Goal: Information Seeking & Learning: Learn about a topic

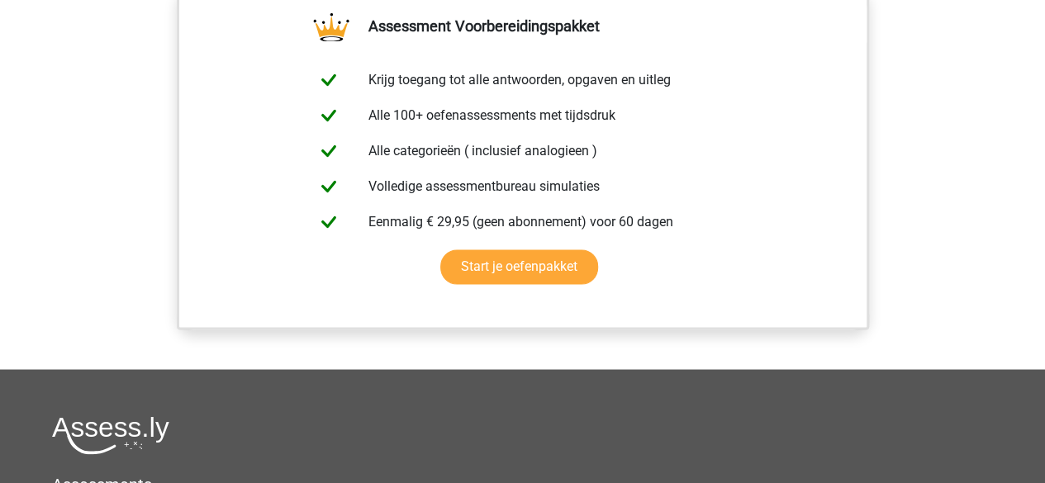
scroll to position [1289, 0]
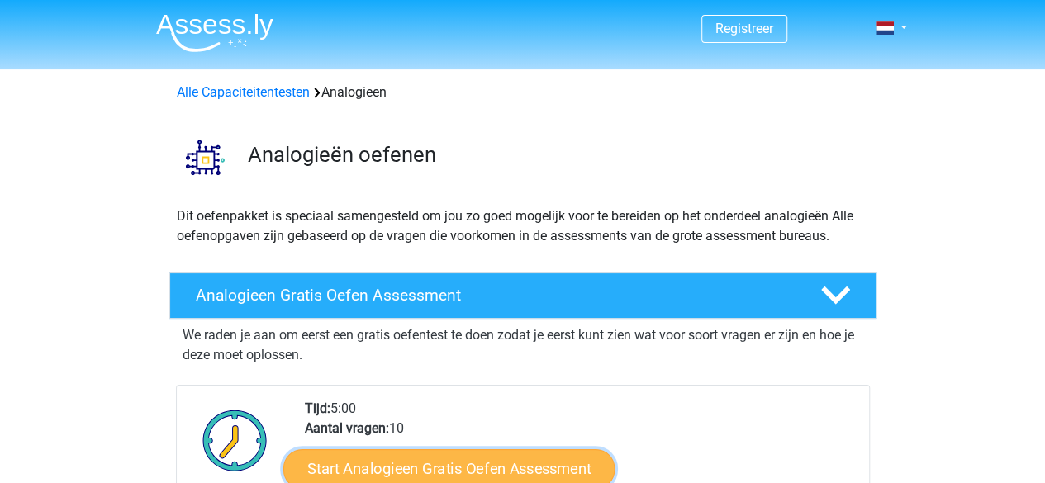
click at [447, 479] on link "Start Analogieen Gratis Oefen Assessment" at bounding box center [448, 469] width 331 height 40
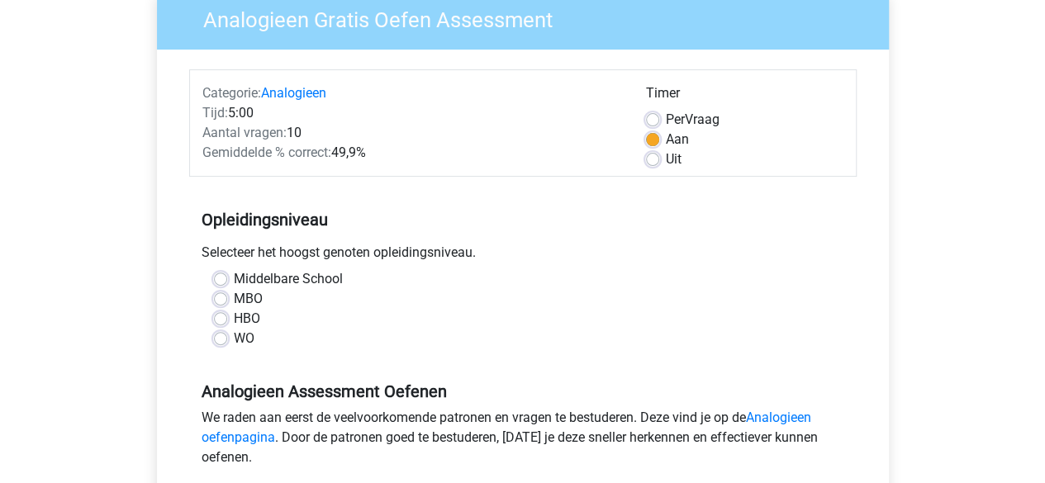
scroll to position [165, 0]
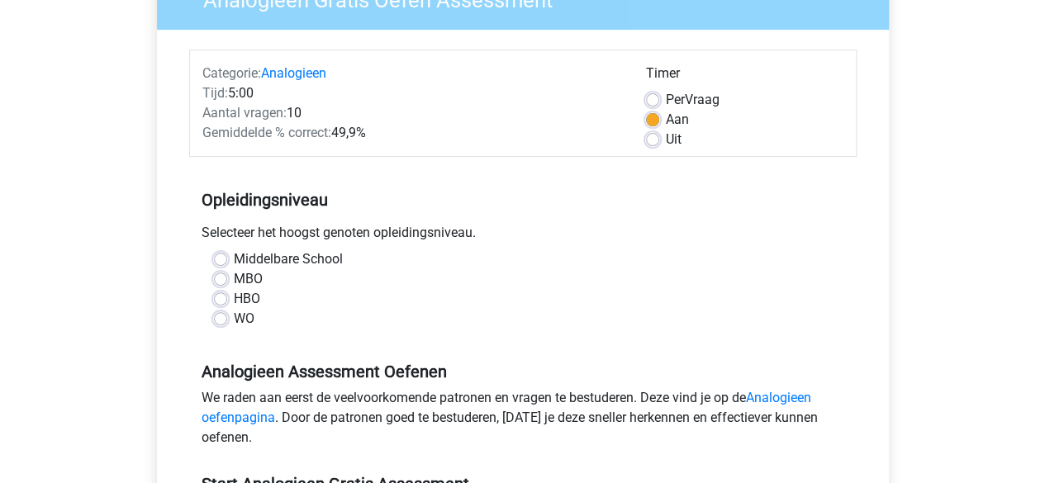
click at [234, 283] on label "MBO" at bounding box center [248, 279] width 29 height 20
click at [221, 283] on input "MBO" at bounding box center [220, 277] width 13 height 17
radio input "true"
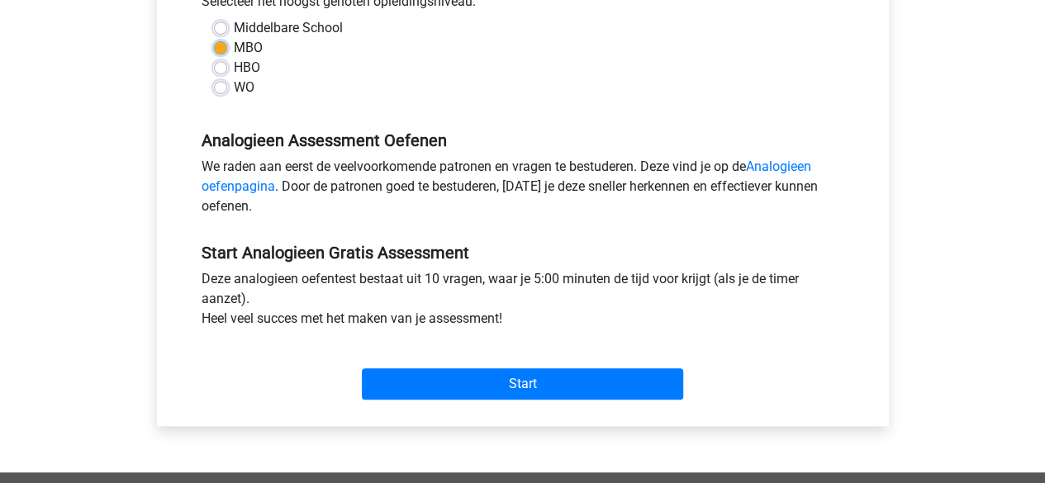
scroll to position [430, 0]
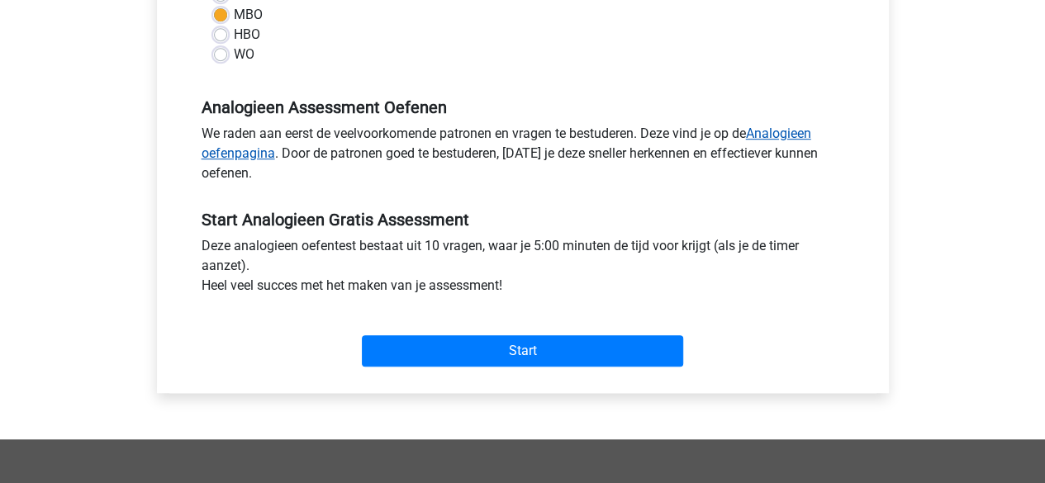
click at [778, 131] on link "Analogieen oefenpagina" at bounding box center [507, 144] width 610 height 36
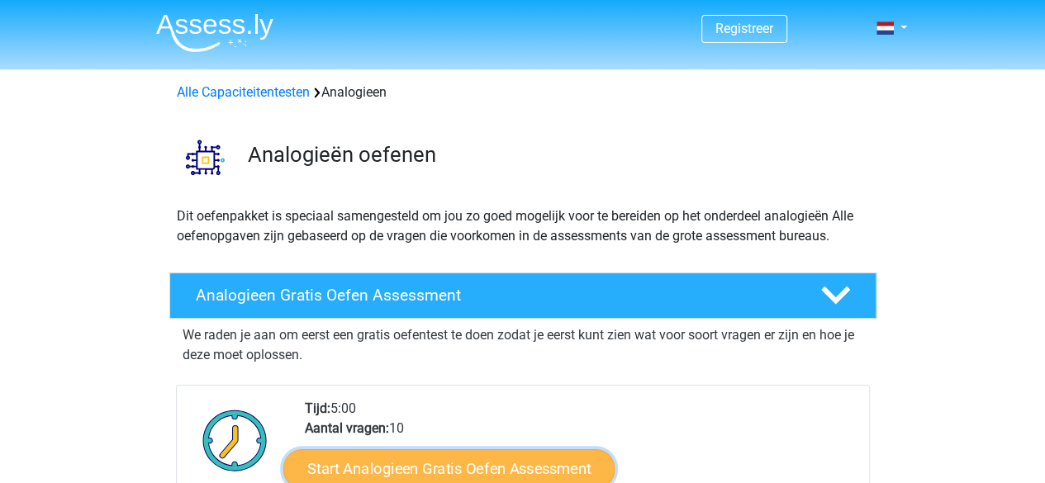
click at [421, 474] on link "Start Analogieen Gratis Oefen Assessment" at bounding box center [448, 469] width 331 height 40
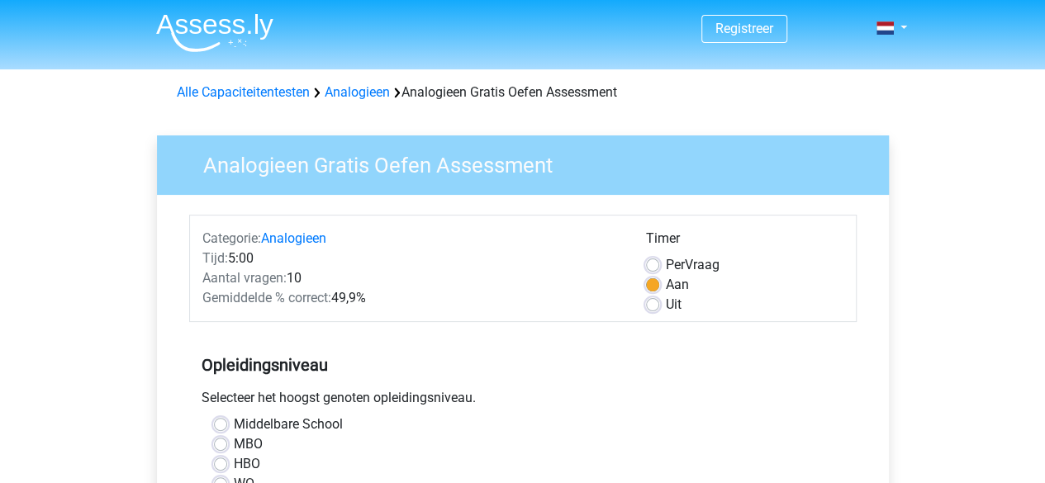
click at [234, 437] on label "MBO" at bounding box center [248, 445] width 29 height 20
click at [218, 437] on input "MBO" at bounding box center [220, 443] width 13 height 17
radio input "true"
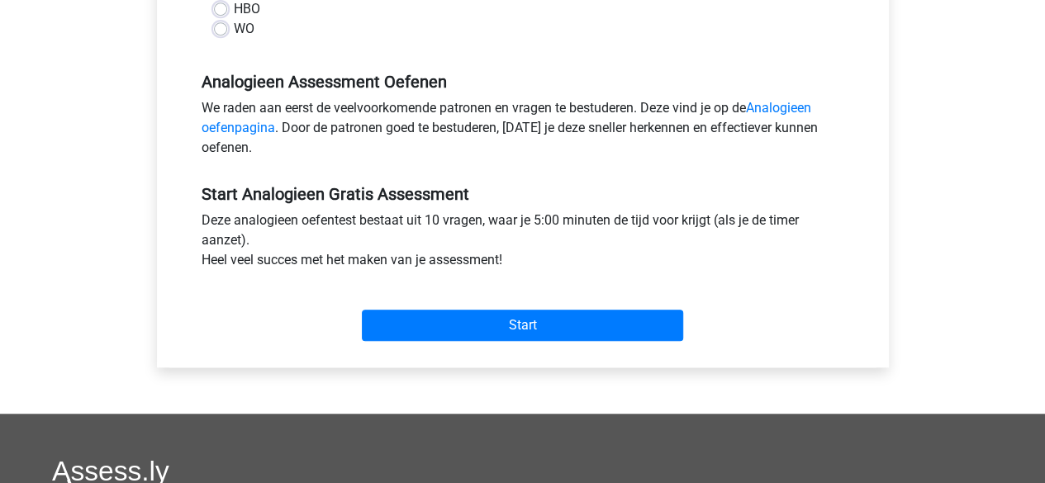
scroll to position [463, 0]
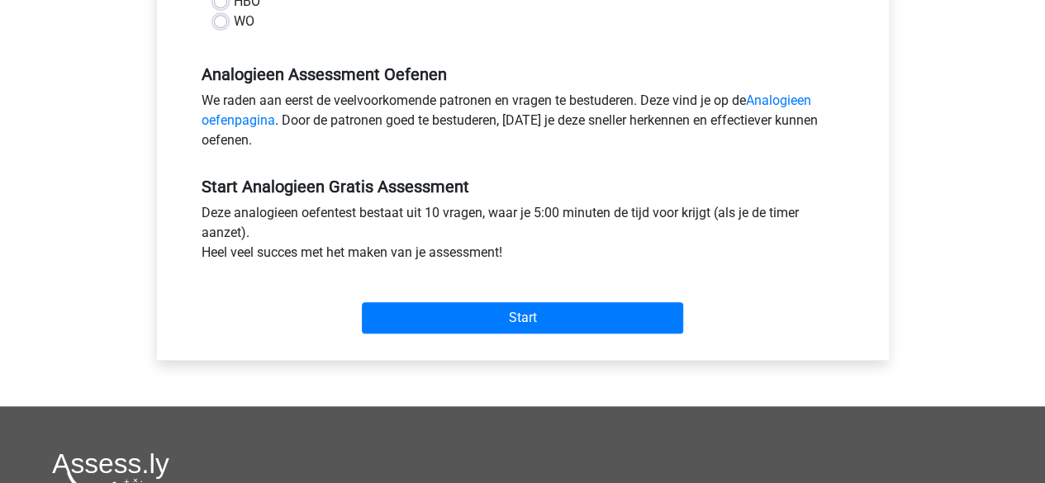
click at [593, 343] on div "Categorie: Analogieen Tijd: 5:00 Aantal vragen: 10 Gemiddelde % correct: 49,9% …" at bounding box center [522, 46] width 707 height 628
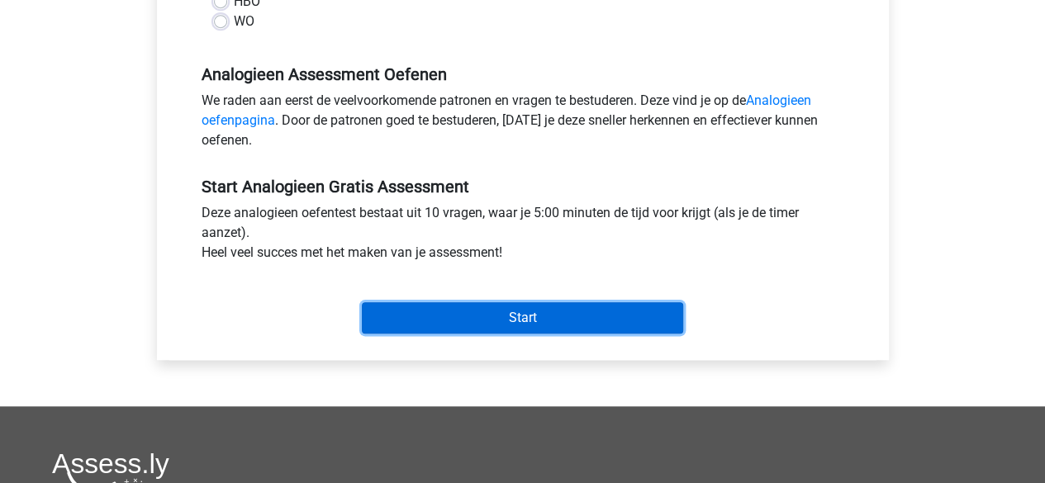
click at [587, 320] on input "Start" at bounding box center [522, 317] width 321 height 31
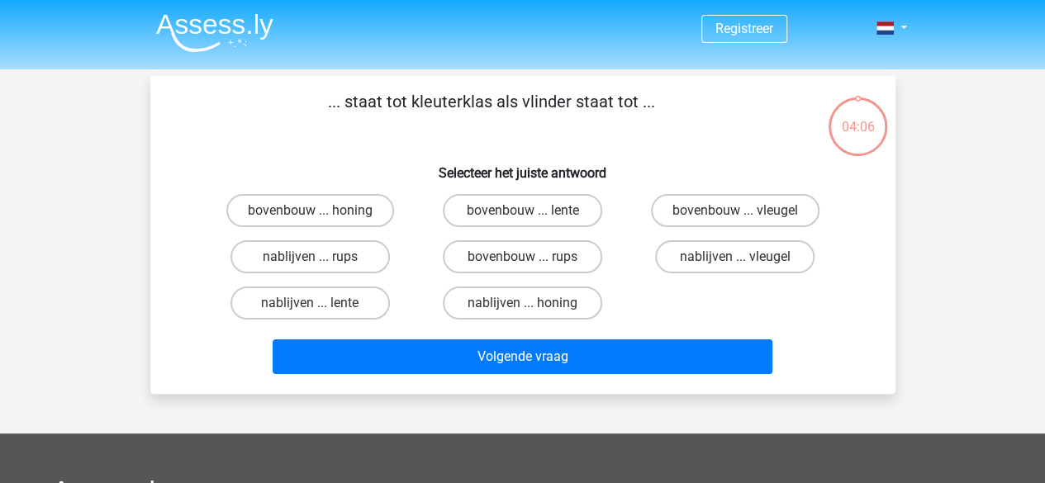
click at [763, 95] on p "... staat tot kleuterklas als vlinder staat tot ..." at bounding box center [492, 114] width 631 height 50
click at [537, 212] on label "bovenbouw ... lente" at bounding box center [523, 210] width 160 height 33
click at [533, 212] on input "bovenbouw ... lente" at bounding box center [527, 216] width 11 height 11
radio input "true"
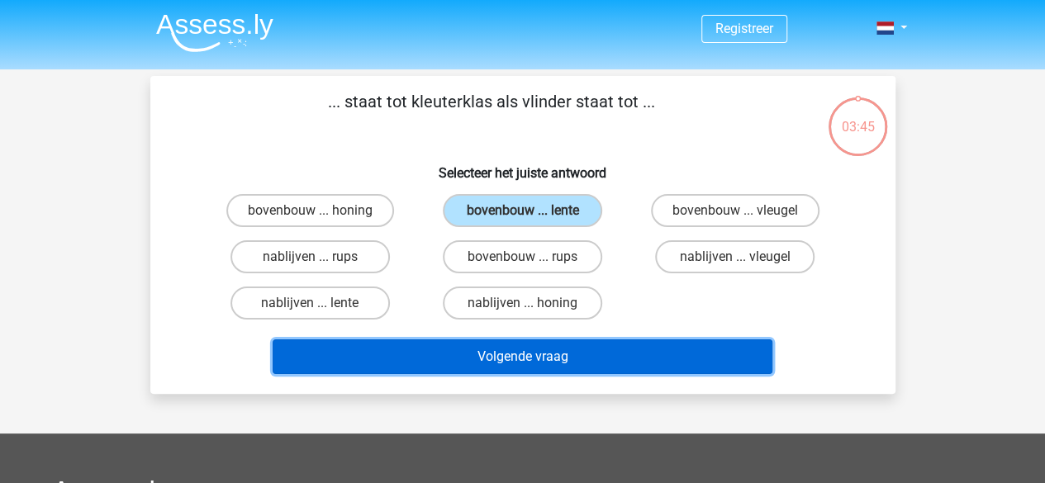
click at [476, 369] on button "Volgende vraag" at bounding box center [523, 357] width 500 height 35
